Goal: Information Seeking & Learning: Learn about a topic

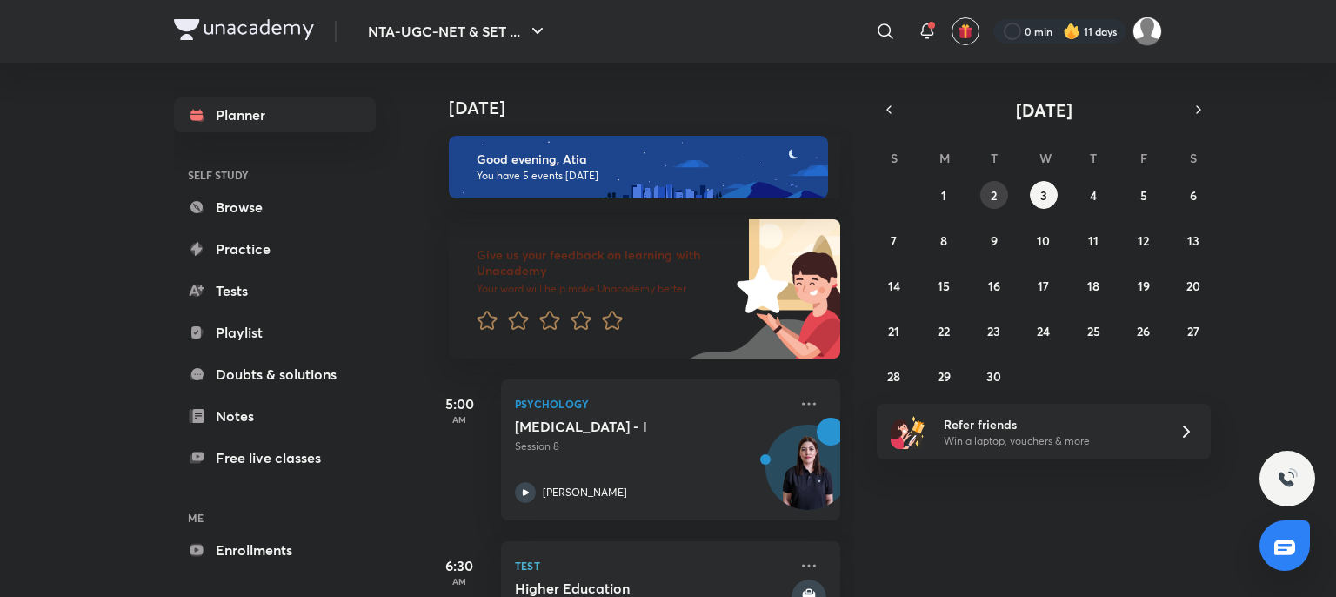
click at [988, 187] on button "2" at bounding box center [995, 195] width 28 height 28
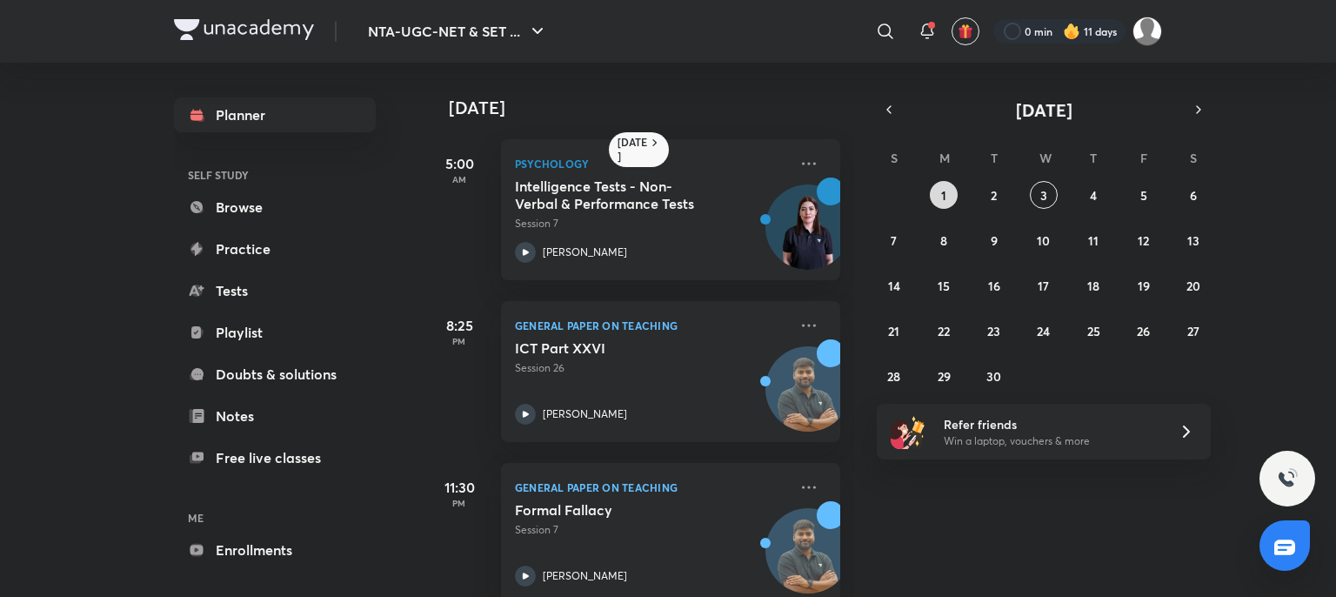
click at [939, 189] on button "1" at bounding box center [944, 195] width 28 height 28
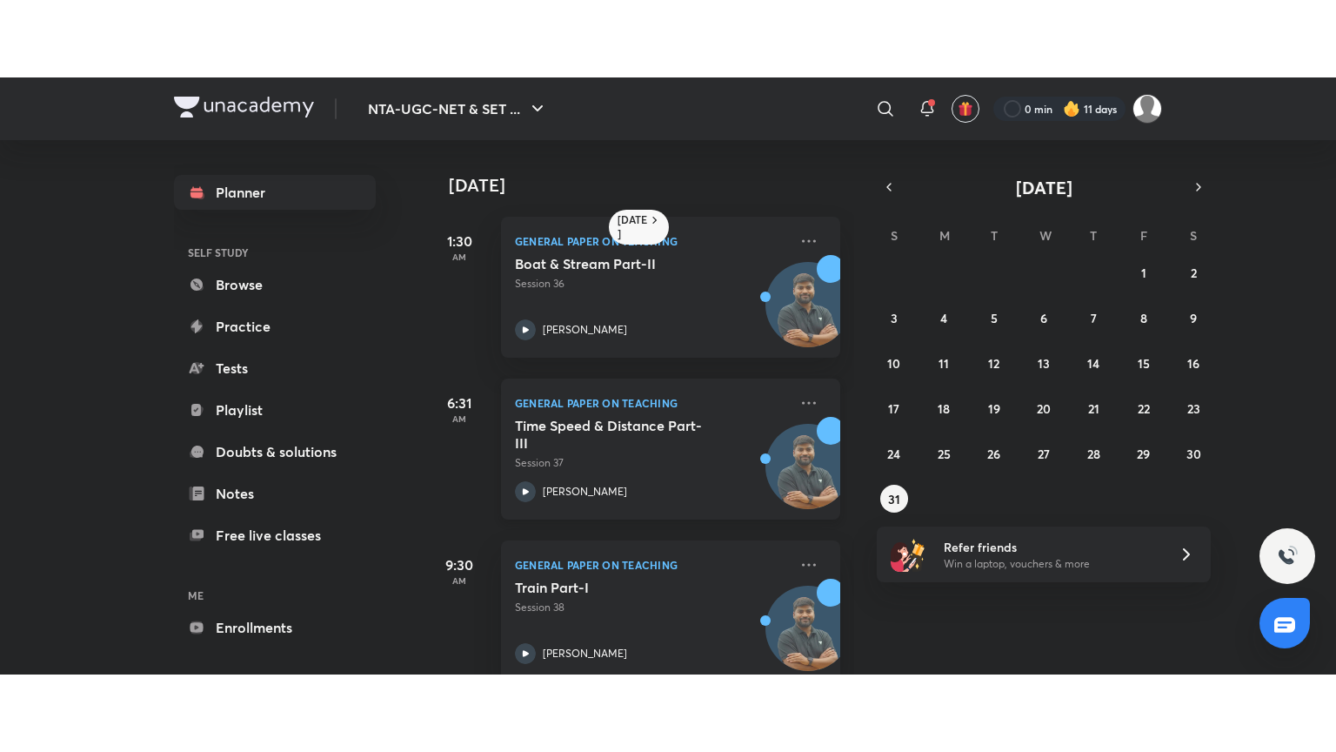
scroll to position [196, 0]
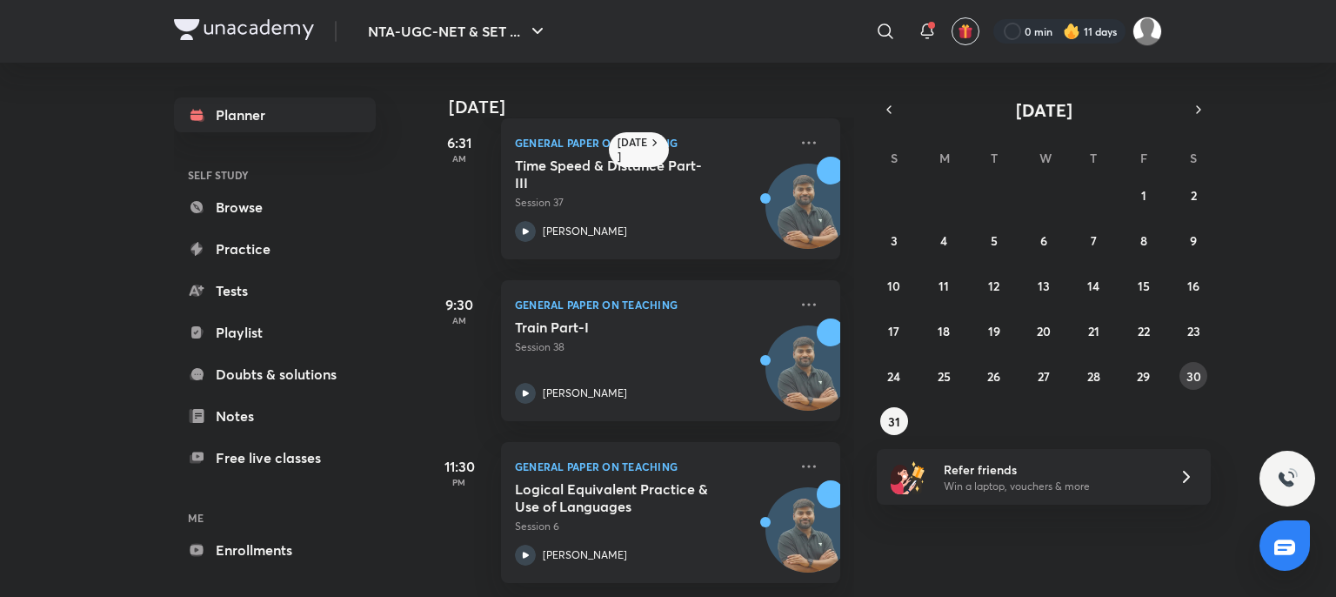
click at [1202, 374] on button "30" at bounding box center [1194, 376] width 28 height 28
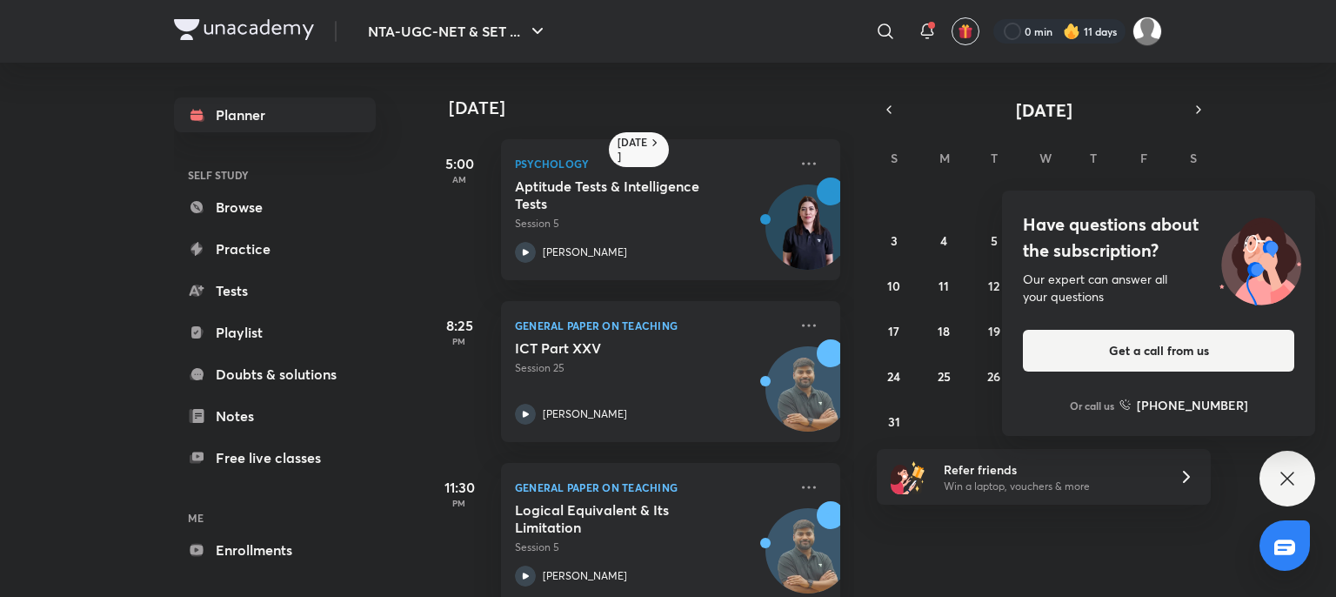
click at [1284, 495] on div "Have questions about the subscription? Our expert can answer all your questions…" at bounding box center [1288, 479] width 56 height 56
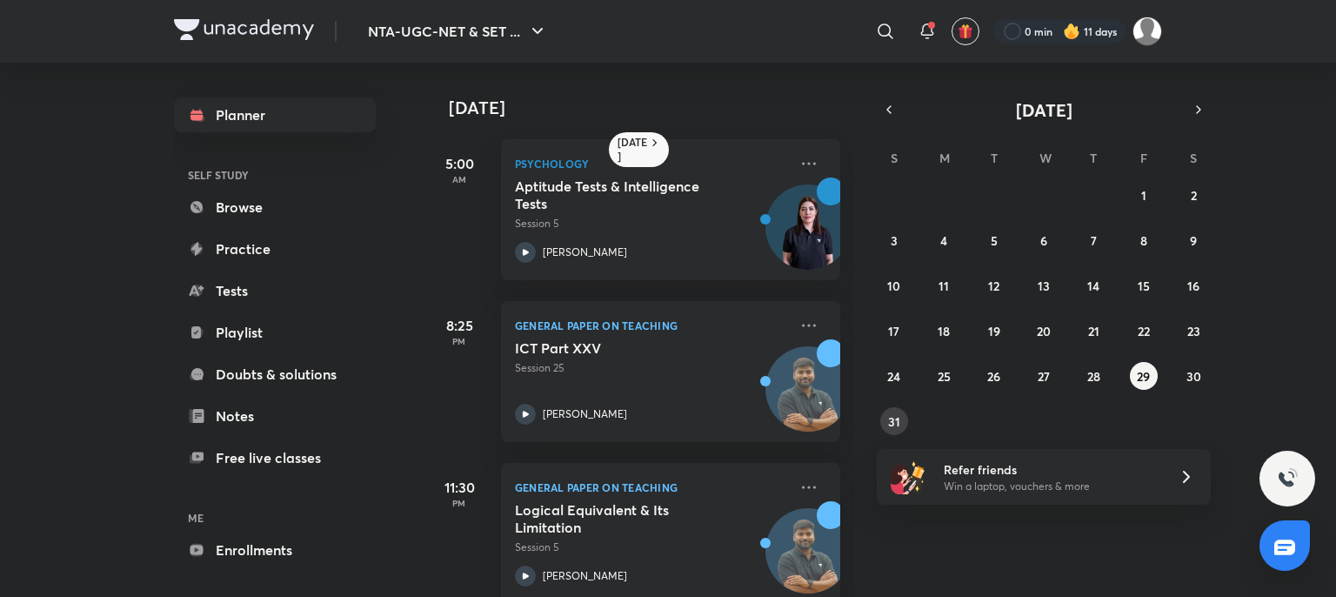
click at [886, 418] on button "31" at bounding box center [894, 421] width 28 height 28
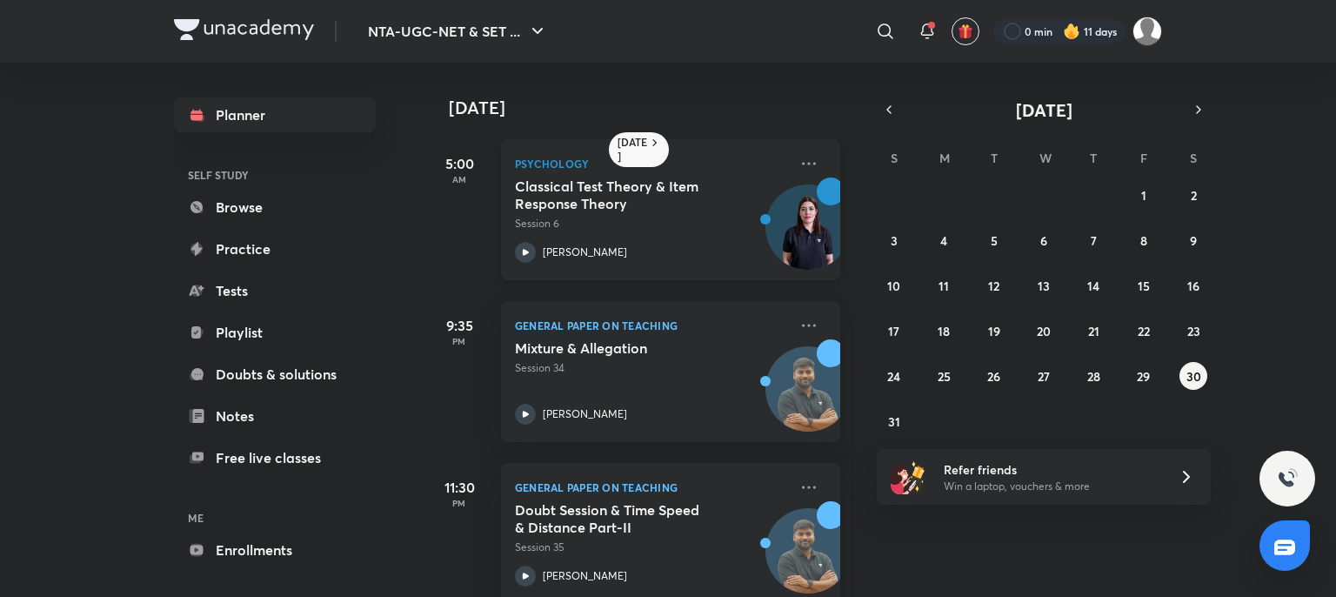
click at [654, 217] on p "Session 6" at bounding box center [651, 224] width 273 height 16
